Goal: Transaction & Acquisition: Purchase product/service

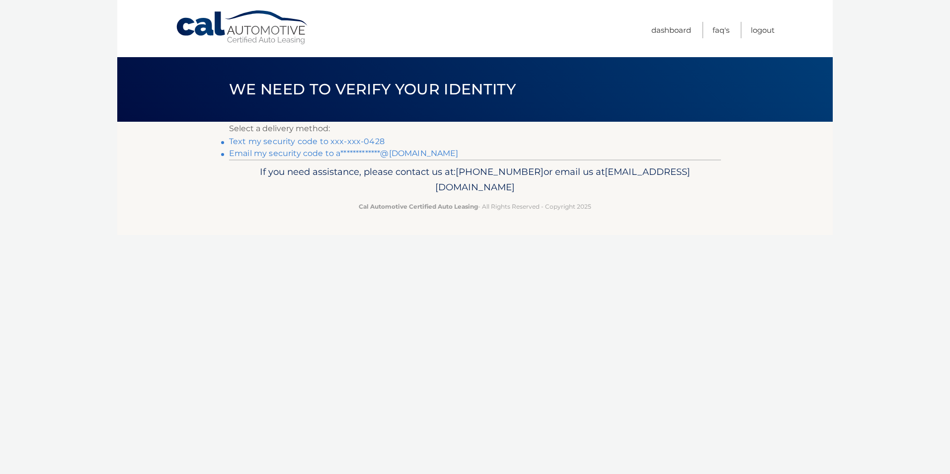
click at [404, 154] on link "**********" at bounding box center [344, 153] width 230 height 9
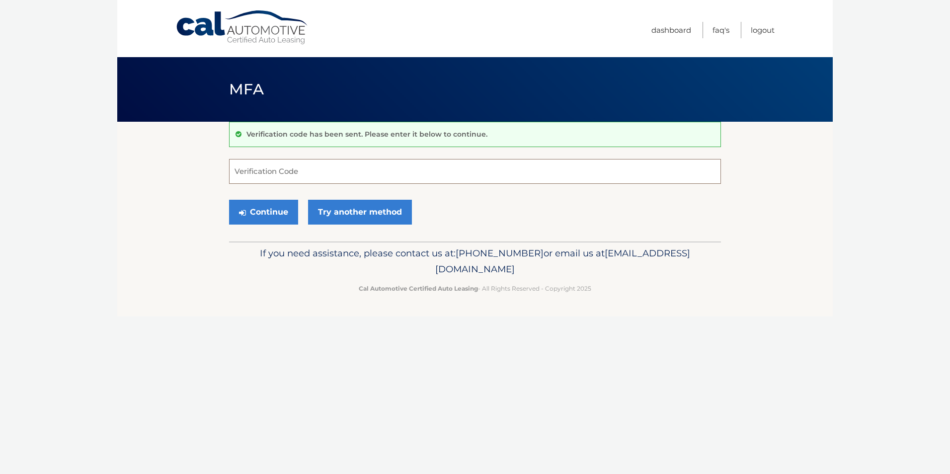
click at [279, 175] on input "Verification Code" at bounding box center [475, 171] width 492 height 25
paste input "905773"
type input "905773"
click at [272, 211] on button "Continue" at bounding box center [263, 212] width 69 height 25
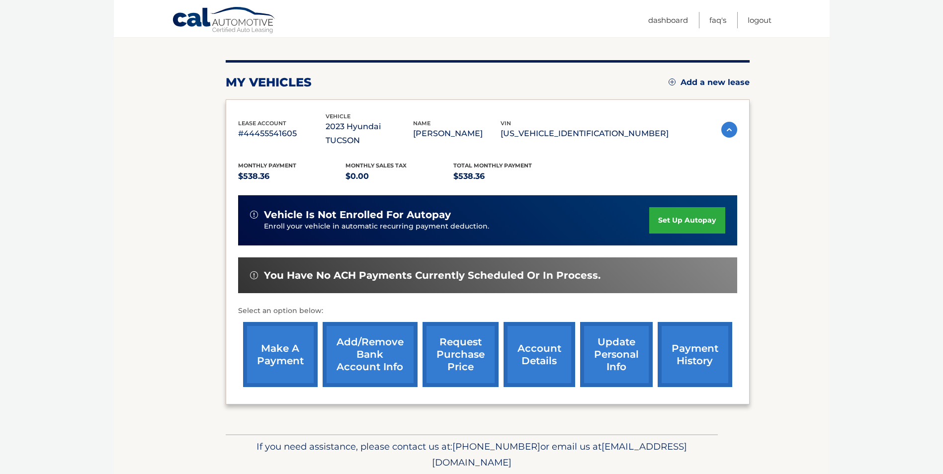
scroll to position [128, 0]
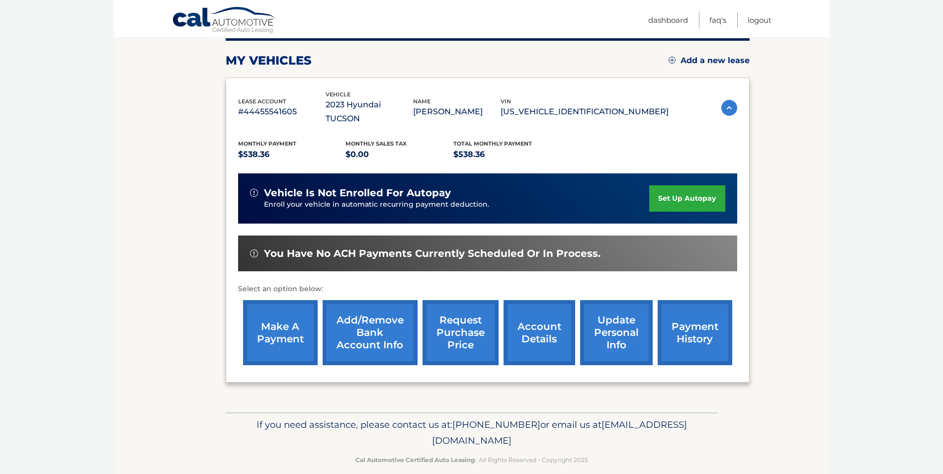
click at [281, 332] on link "make a payment" at bounding box center [280, 332] width 75 height 65
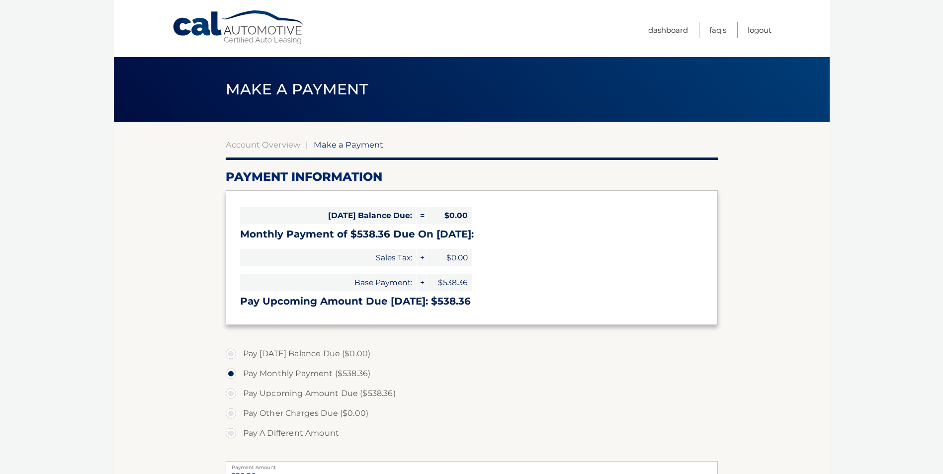
select select "NDNkNjA5MDktNmNhZS00MGYxLTgxYmItYjliOTMyZjNkNzZi"
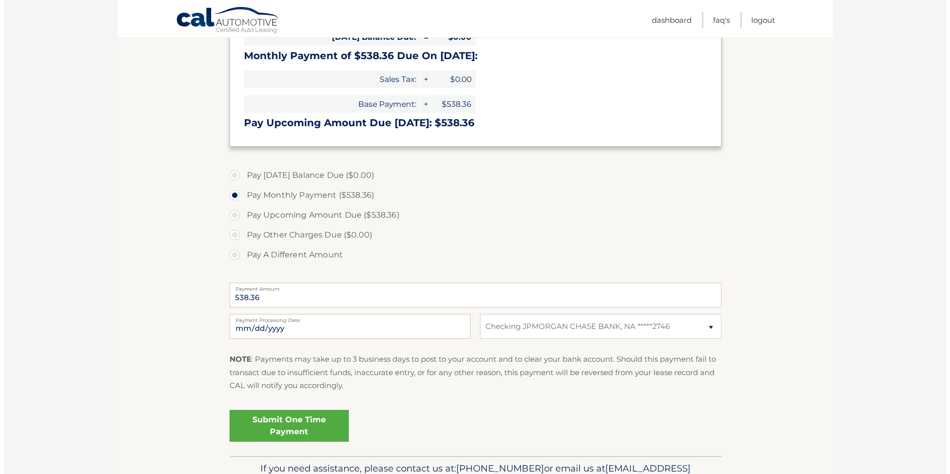
scroll to position [199, 0]
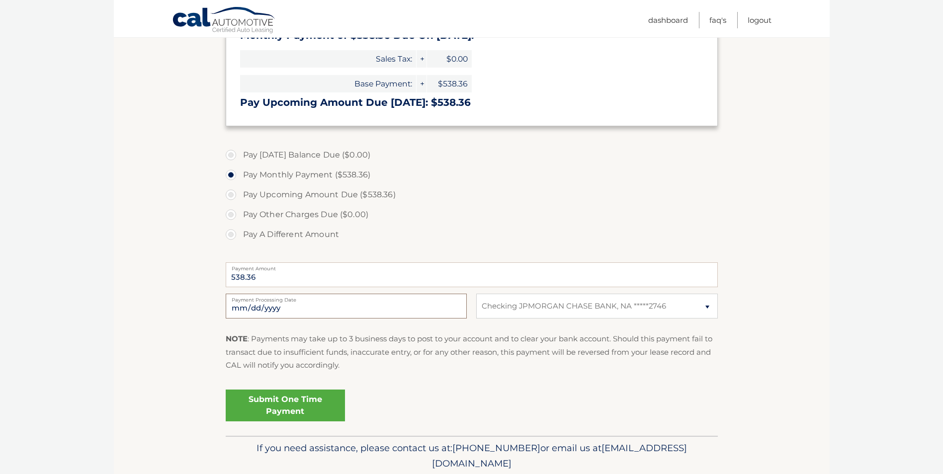
click at [396, 304] on input "2025-10-10" at bounding box center [346, 306] width 241 height 25
type input "2025-10-13"
click at [288, 401] on link "Submit One Time Payment" at bounding box center [285, 406] width 119 height 32
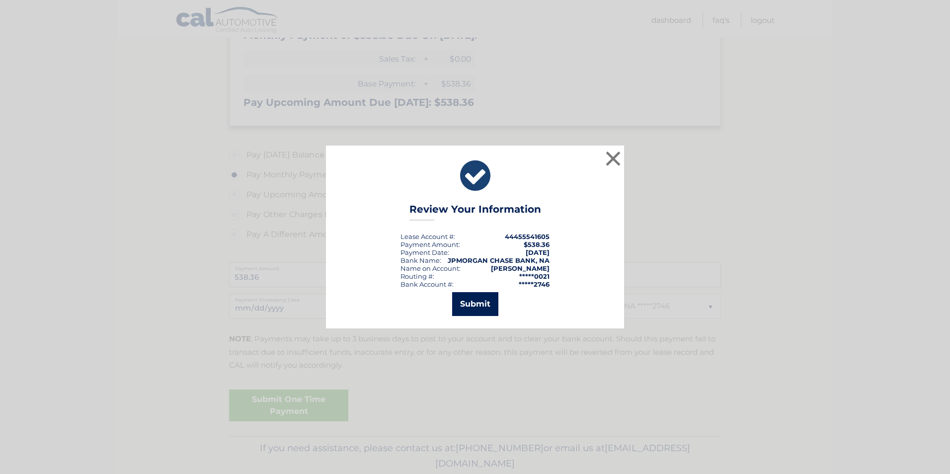
click at [477, 307] on button "Submit" at bounding box center [475, 304] width 46 height 24
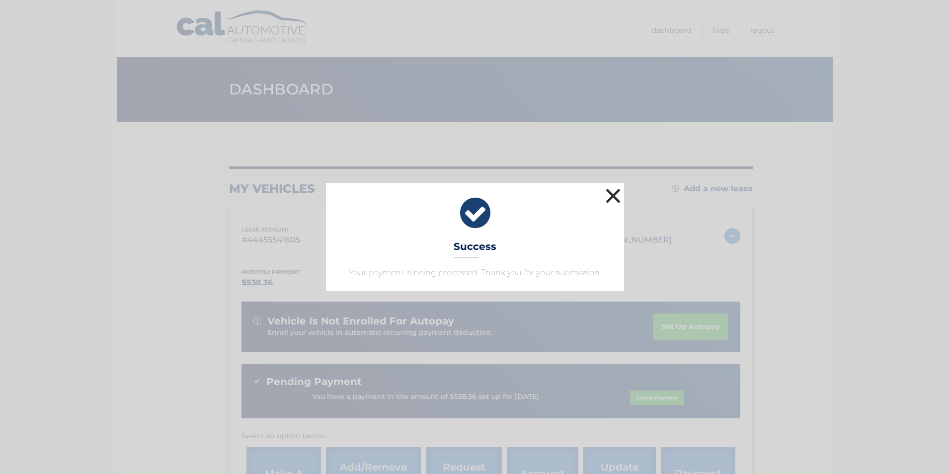
click at [616, 196] on button "×" at bounding box center [613, 196] width 20 height 20
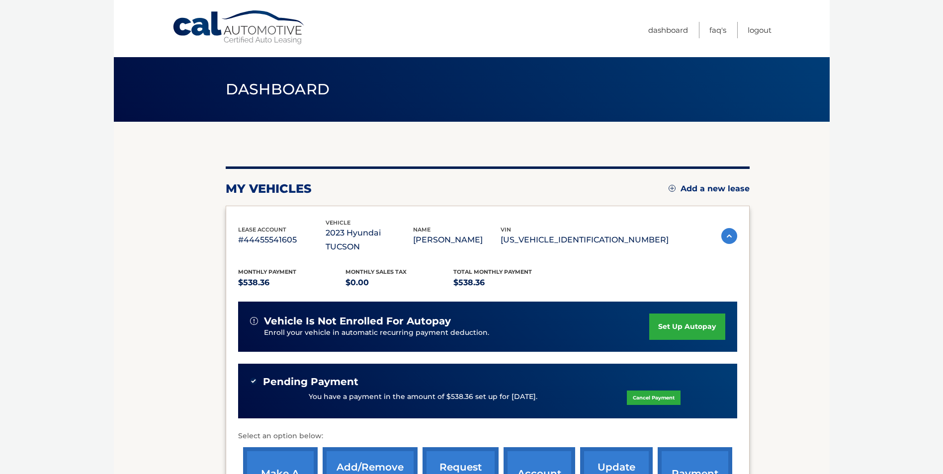
click at [757, 244] on section "my vehicles Add a new lease lease account #44455541605 vehicle 2023 Hyundai TUC…" at bounding box center [472, 341] width 716 height 438
click at [759, 31] on link "Logout" at bounding box center [759, 30] width 24 height 16
